Goal: Task Accomplishment & Management: Manage account settings

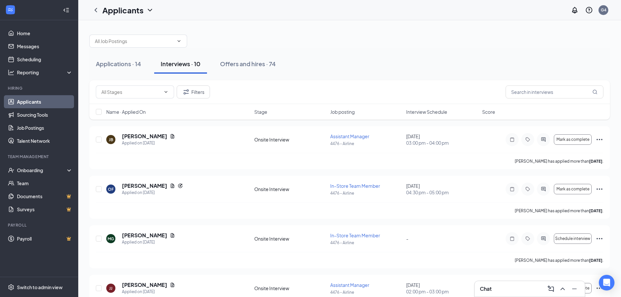
click at [23, 103] on link "Applicants" at bounding box center [45, 101] width 56 height 13
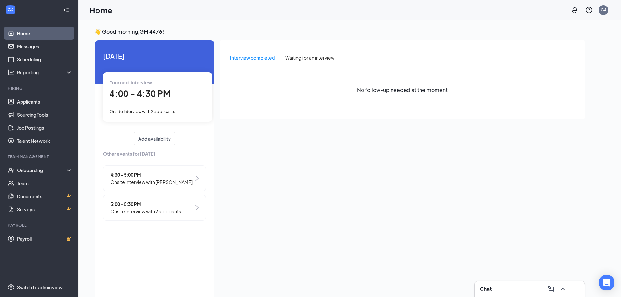
click at [23, 32] on link "Home" at bounding box center [45, 33] width 56 height 13
click at [29, 103] on link "Applicants" at bounding box center [45, 101] width 56 height 13
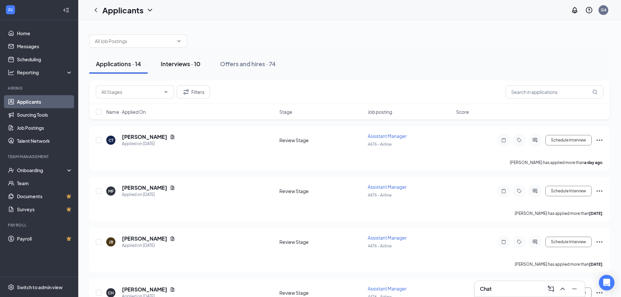
click at [176, 63] on div "Interviews · 10" at bounding box center [181, 64] width 40 height 8
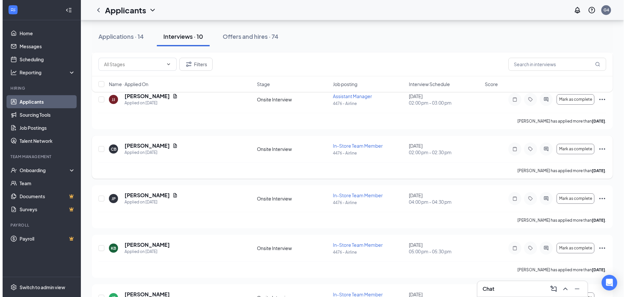
scroll to position [326, 0]
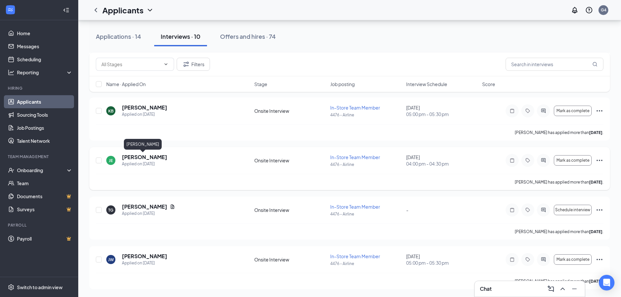
click at [137, 158] on h5 "[PERSON_NAME]" at bounding box center [144, 156] width 45 height 7
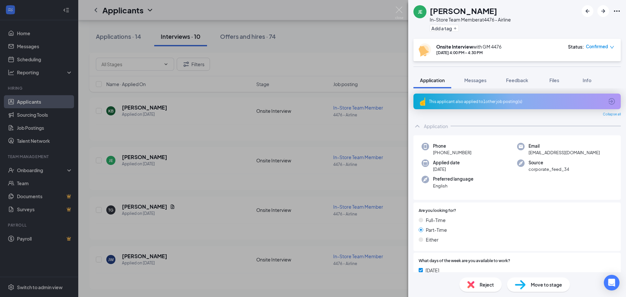
click at [338, 52] on div "[PERSON_NAME] In-Store Team Member at 4476 - Airline Add a tag Onsite Interview…" at bounding box center [313, 148] width 626 height 297
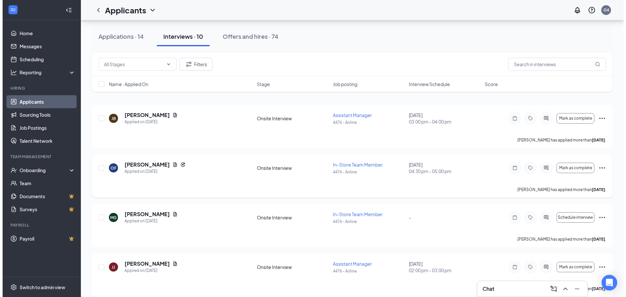
scroll to position [33, 0]
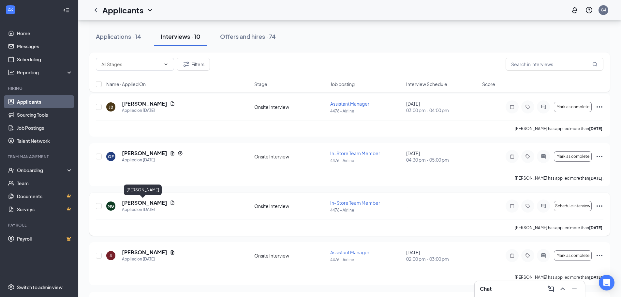
click at [139, 205] on h5 "[PERSON_NAME]" at bounding box center [144, 202] width 45 height 7
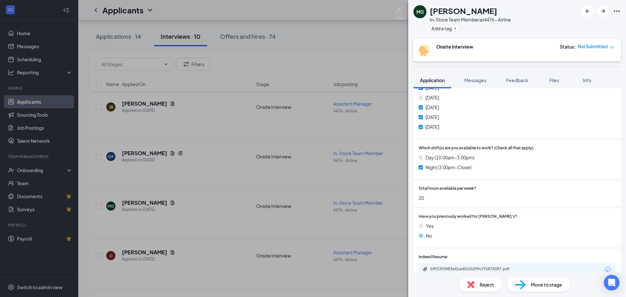
scroll to position [224, 0]
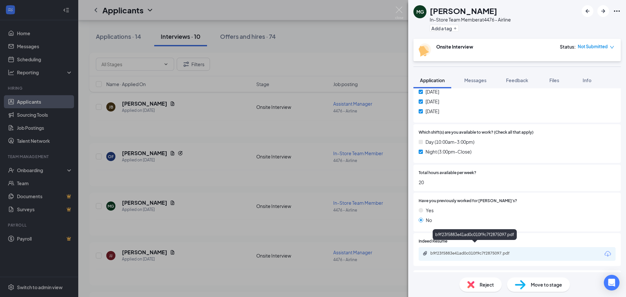
click at [524, 251] on div "b9f23f5883e41ad0c010f9c7f2875097.pdf" at bounding box center [475, 253] width 106 height 5
click at [399, 8] on img at bounding box center [399, 13] width 8 height 13
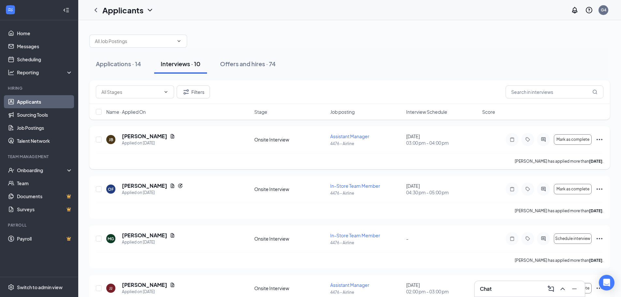
click at [431, 36] on div at bounding box center [349, 38] width 520 height 20
